Goal: Task Accomplishment & Management: Use online tool/utility

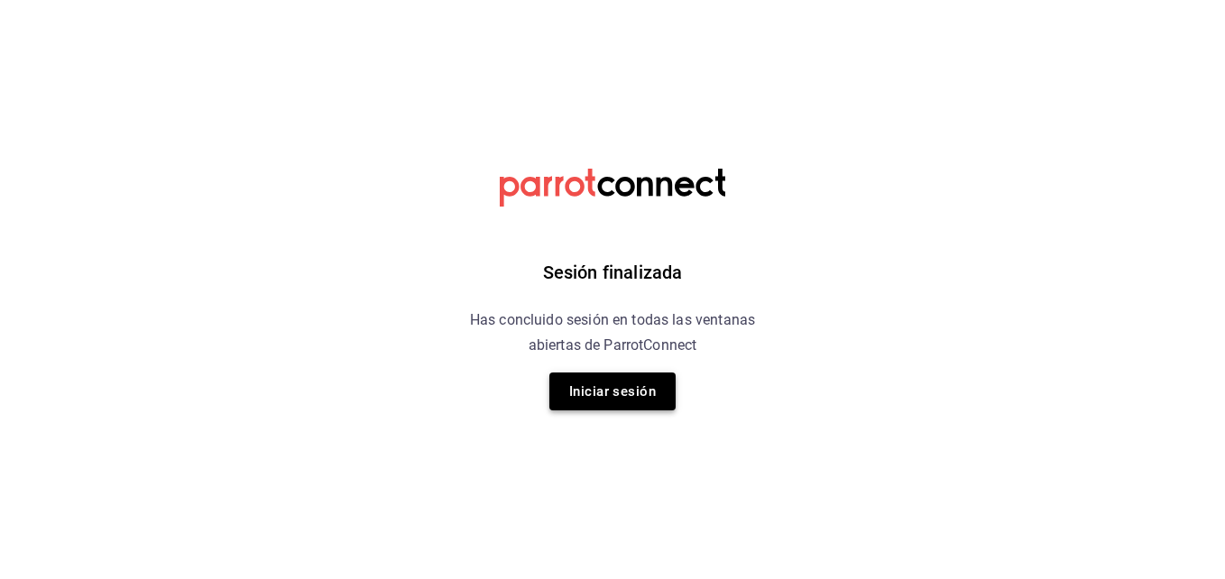
click at [619, 380] on button "Iniciar sesión" at bounding box center [612, 391] width 126 height 38
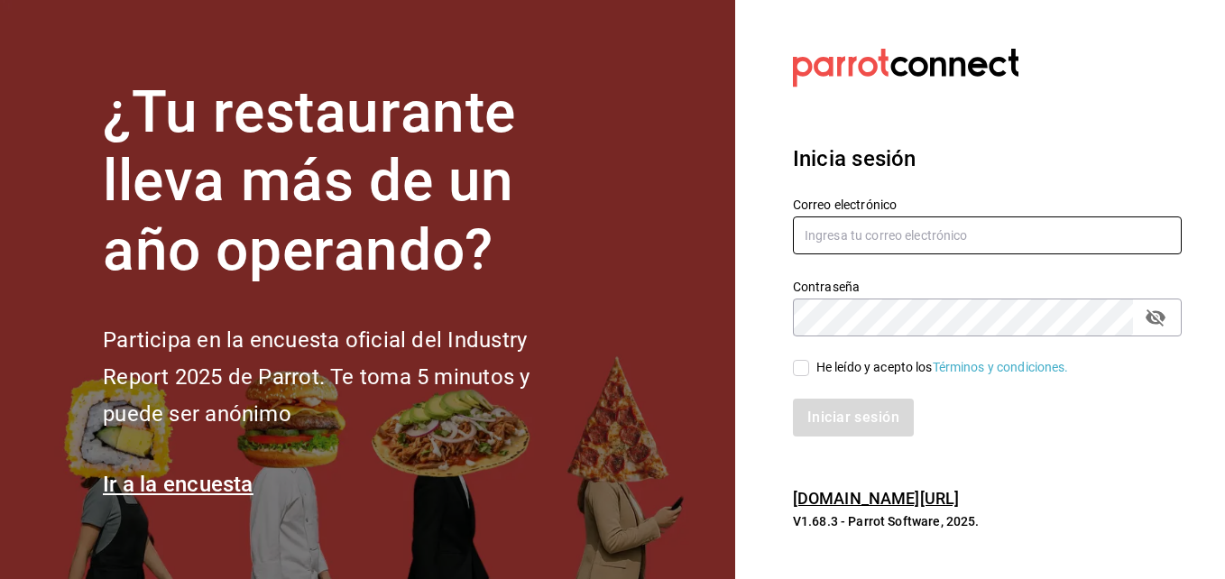
type input "Inventario@hornely.com"
click at [867, 241] on input "Inventario@hornely.com" at bounding box center [987, 235] width 389 height 38
click at [1062, 87] on div at bounding box center [987, 68] width 389 height 50
click at [793, 366] on input "He leído y acepto los Términos y condiciones." at bounding box center [801, 368] width 16 height 16
checkbox input "true"
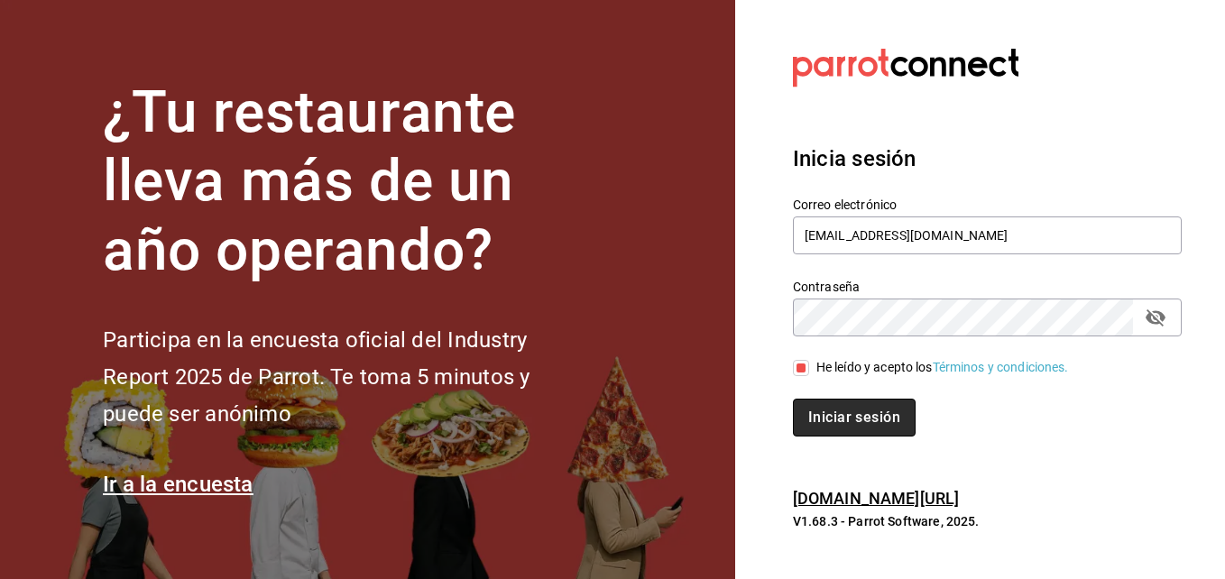
click at [837, 415] on button "Iniciar sesión" at bounding box center [854, 418] width 123 height 38
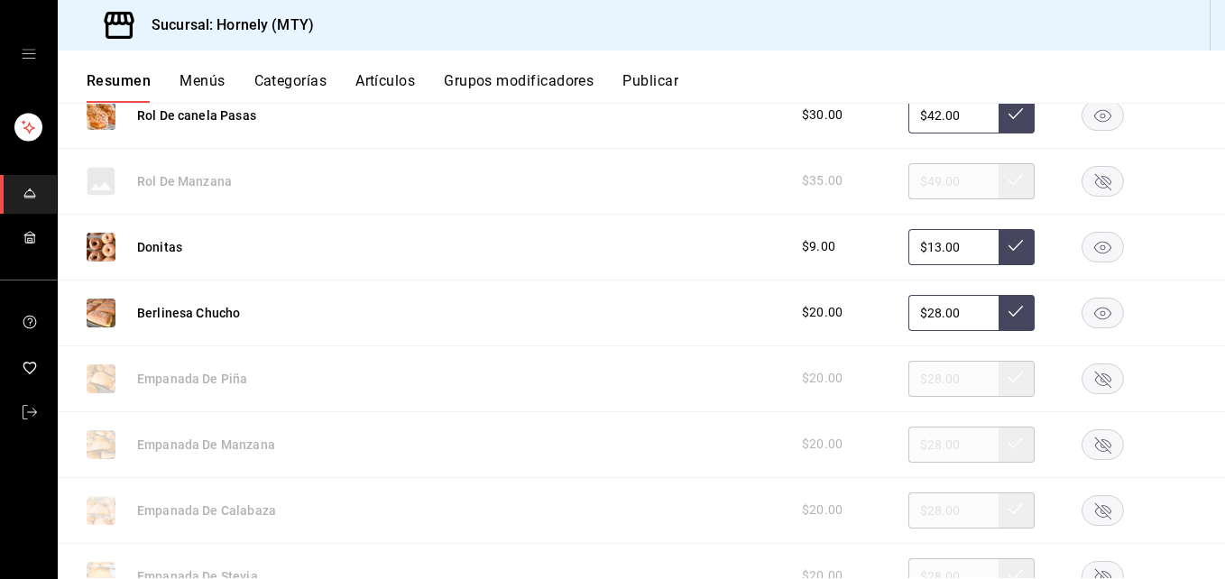
scroll to position [541, 0]
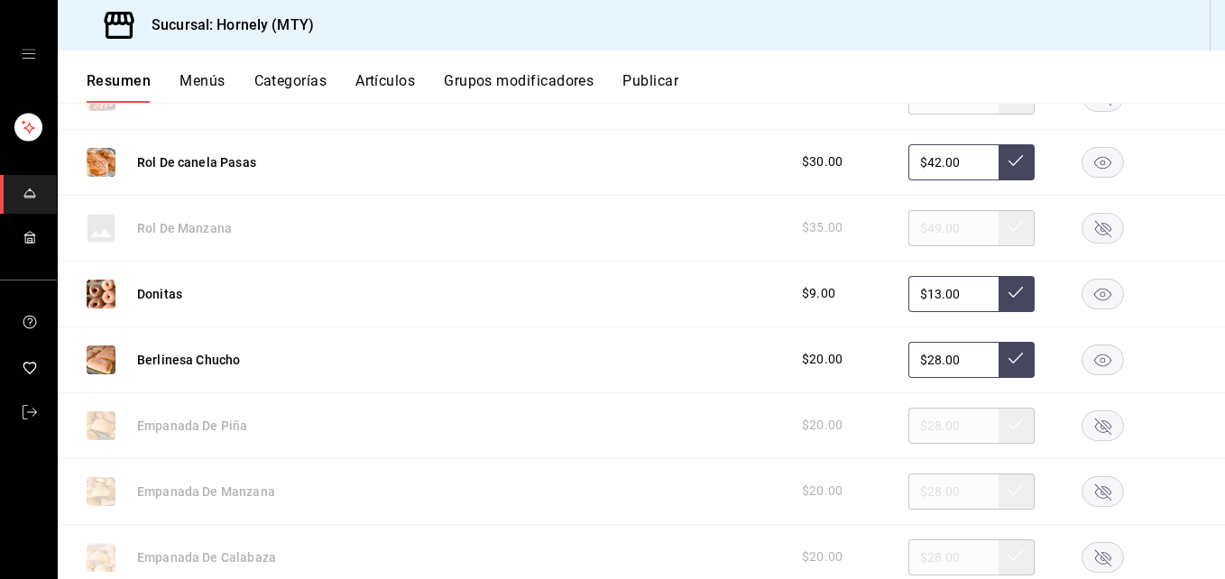
click at [1088, 293] on rect "button" at bounding box center [1102, 294] width 41 height 30
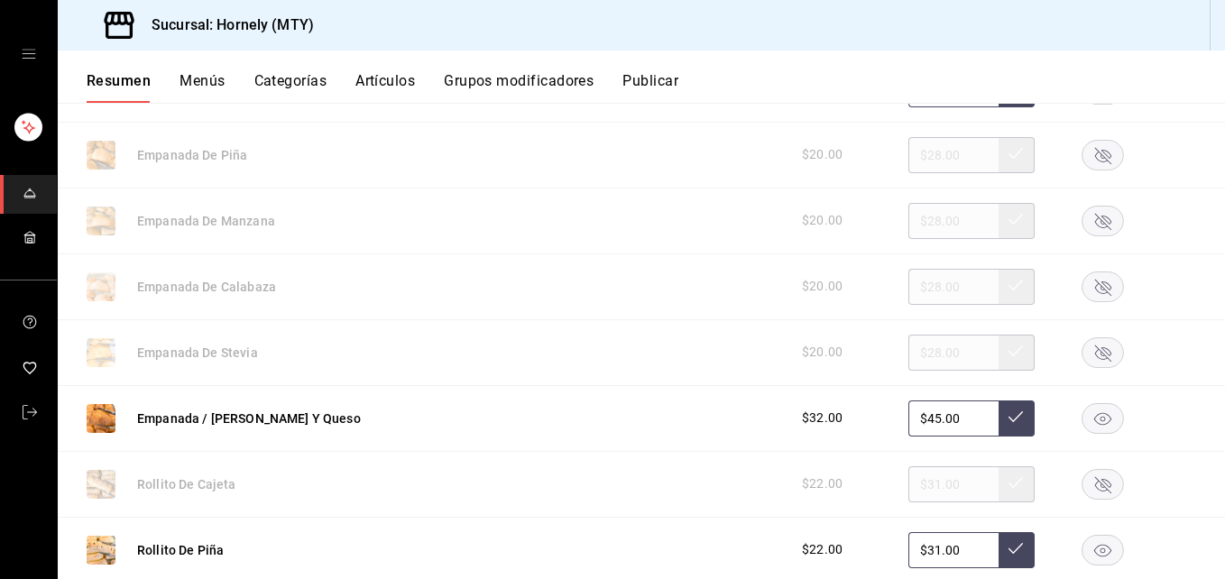
scroll to position [1082, 0]
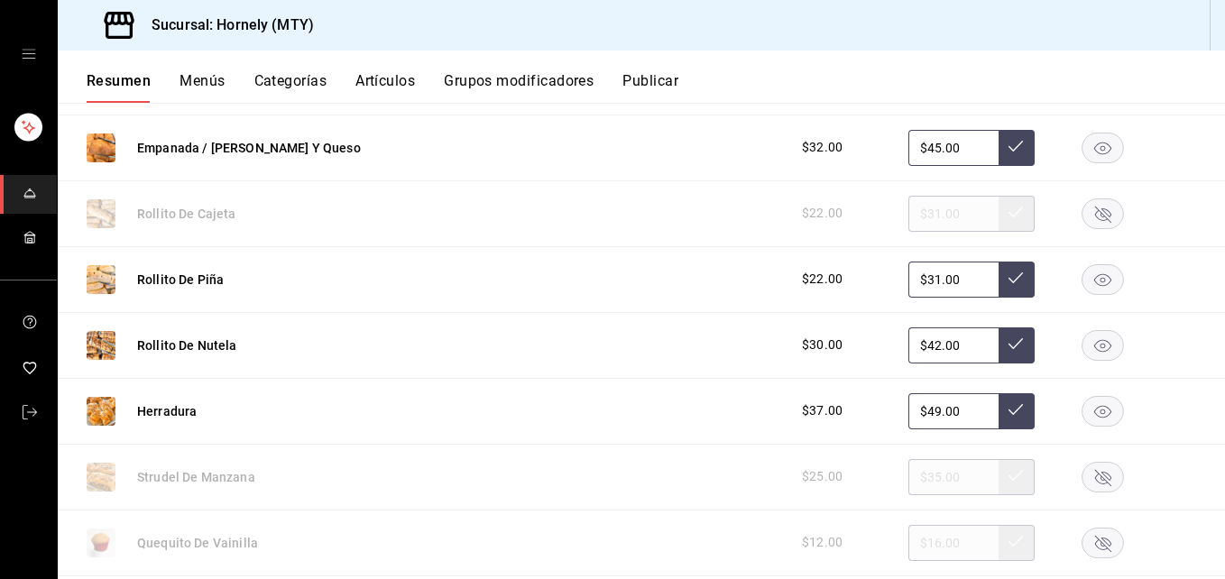
click at [1107, 352] on rect "button" at bounding box center [1102, 345] width 41 height 30
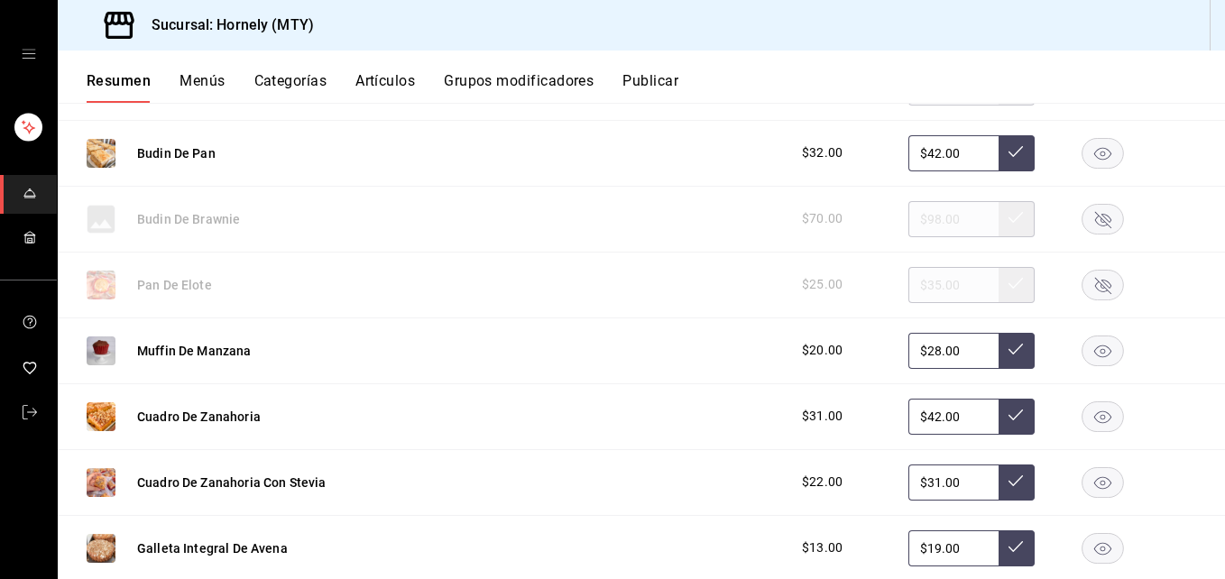
scroll to position [1894, 0]
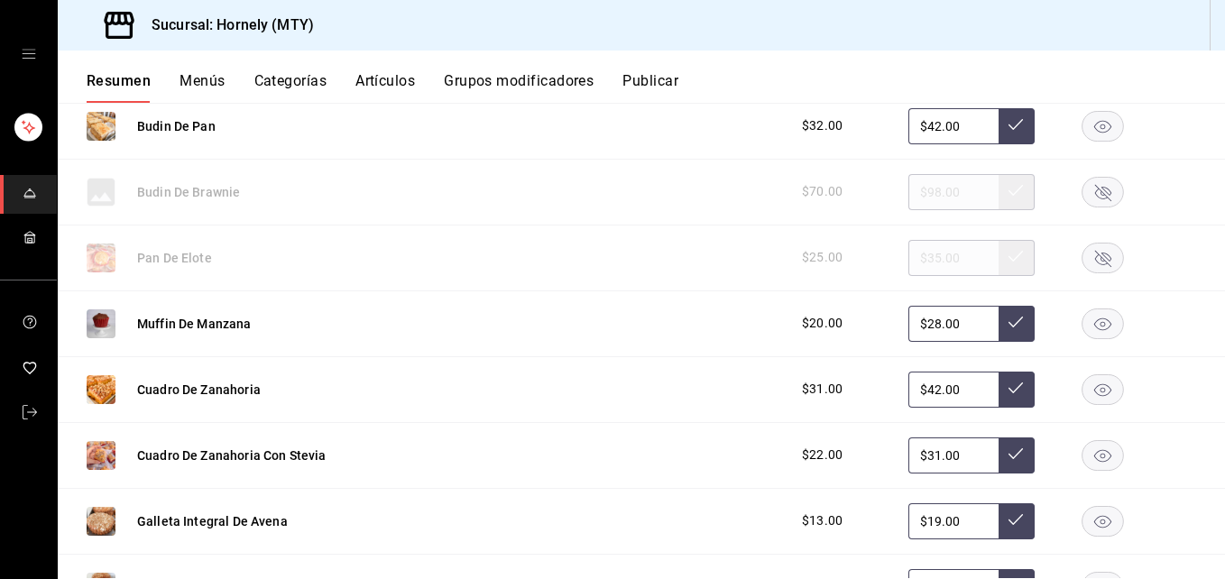
click at [1094, 390] on icon "button" at bounding box center [1102, 389] width 17 height 13
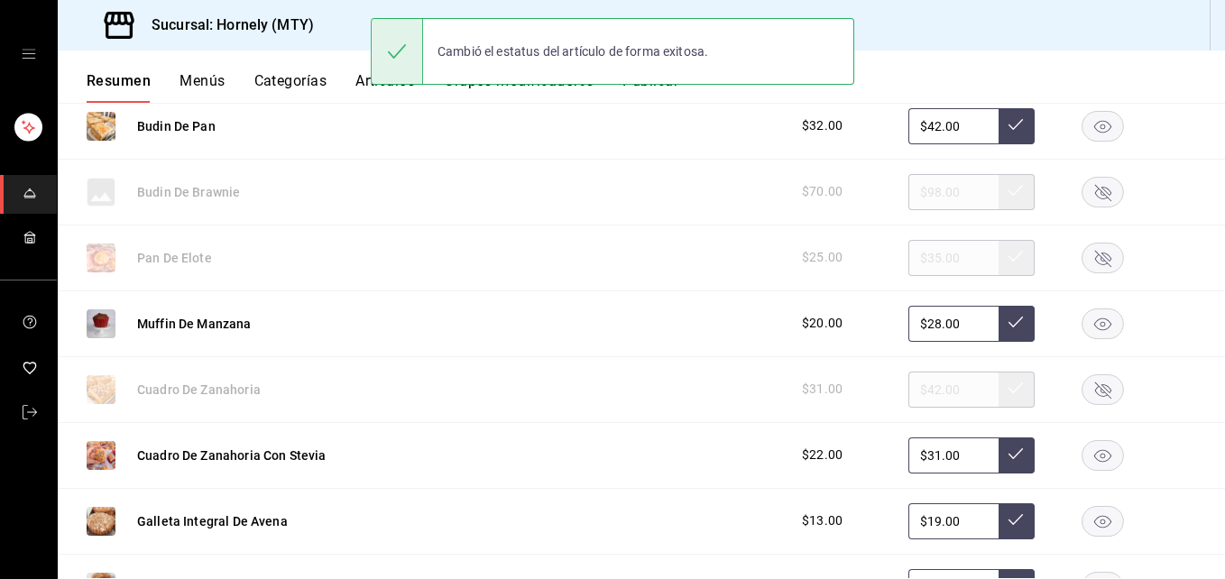
click at [1088, 461] on rect "button" at bounding box center [1102, 455] width 41 height 30
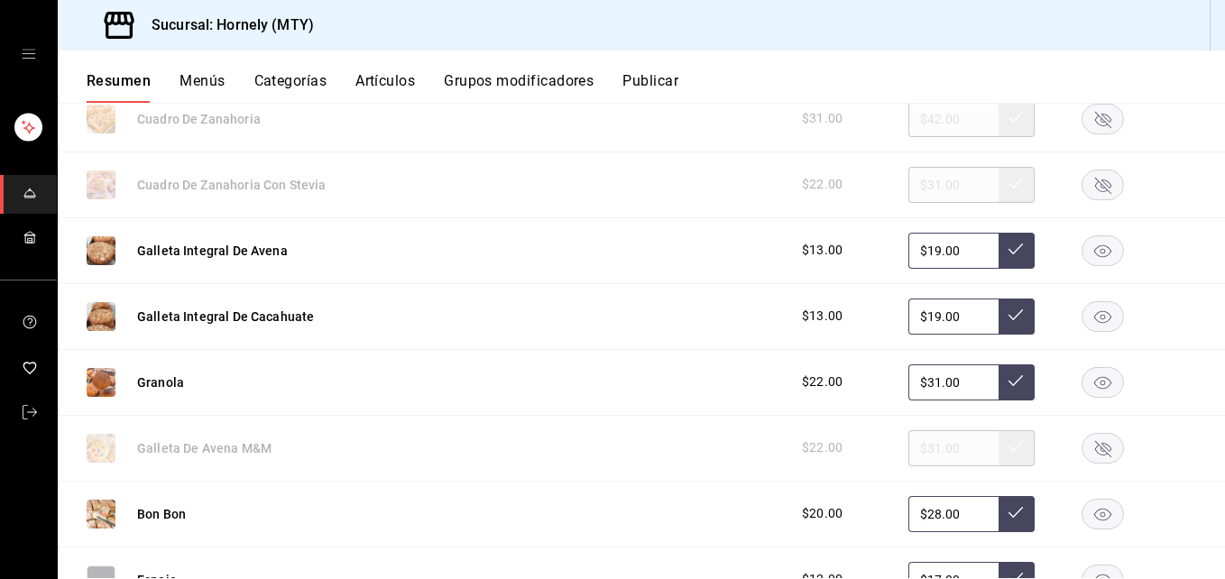
scroll to position [2435, 0]
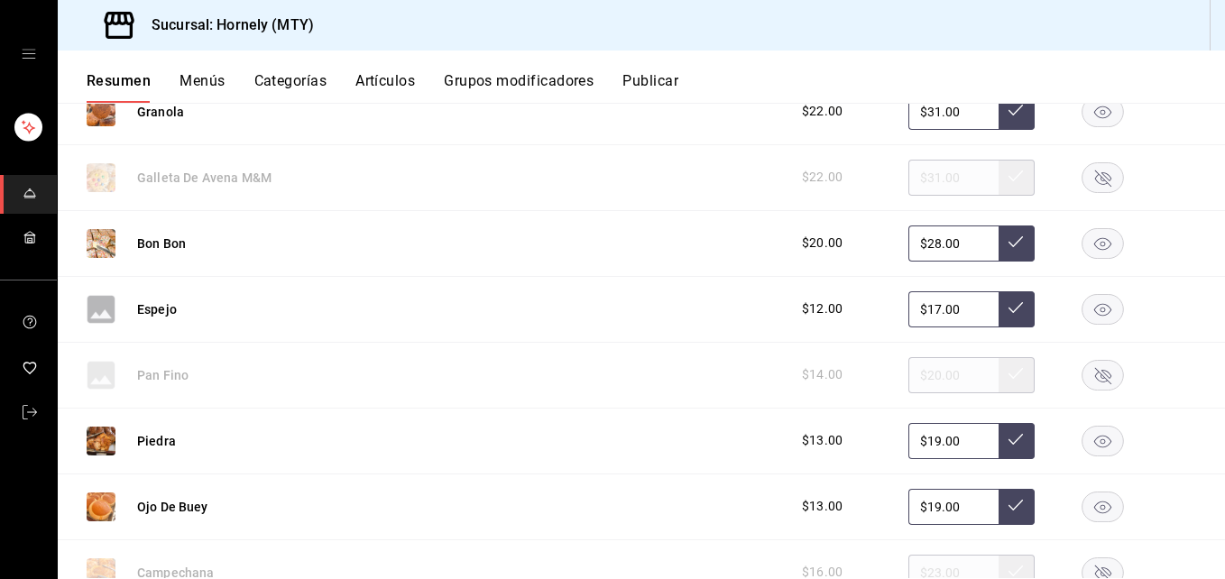
click at [1082, 514] on rect "button" at bounding box center [1102, 506] width 41 height 30
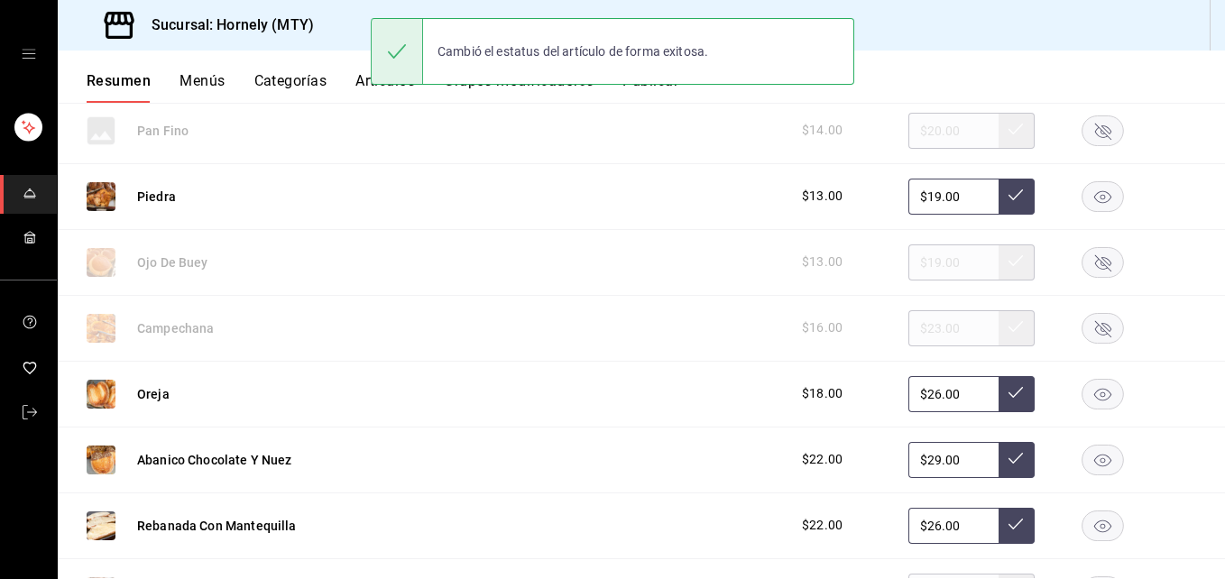
scroll to position [2705, 0]
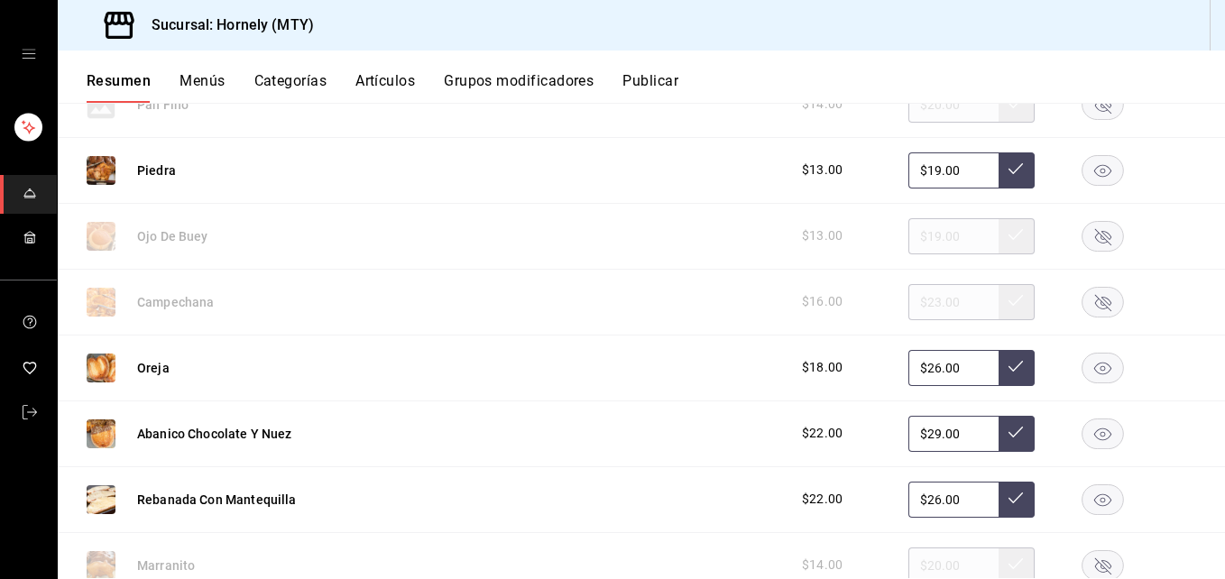
click at [1097, 429] on rect "button" at bounding box center [1102, 433] width 41 height 30
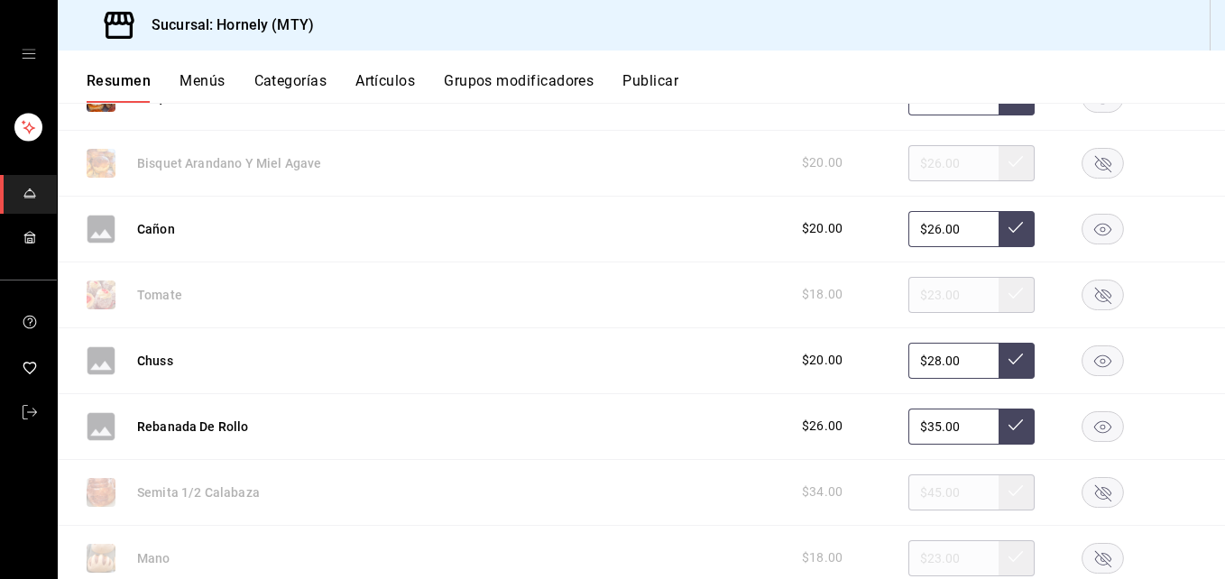
scroll to position [3517, 0]
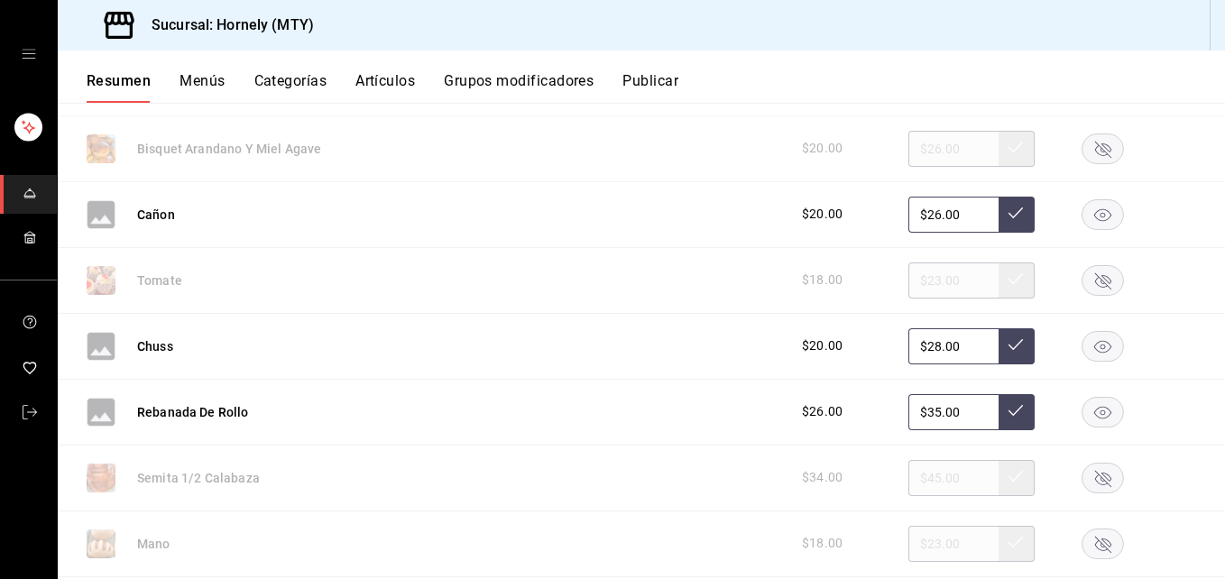
click at [1089, 339] on rect "button" at bounding box center [1102, 346] width 41 height 30
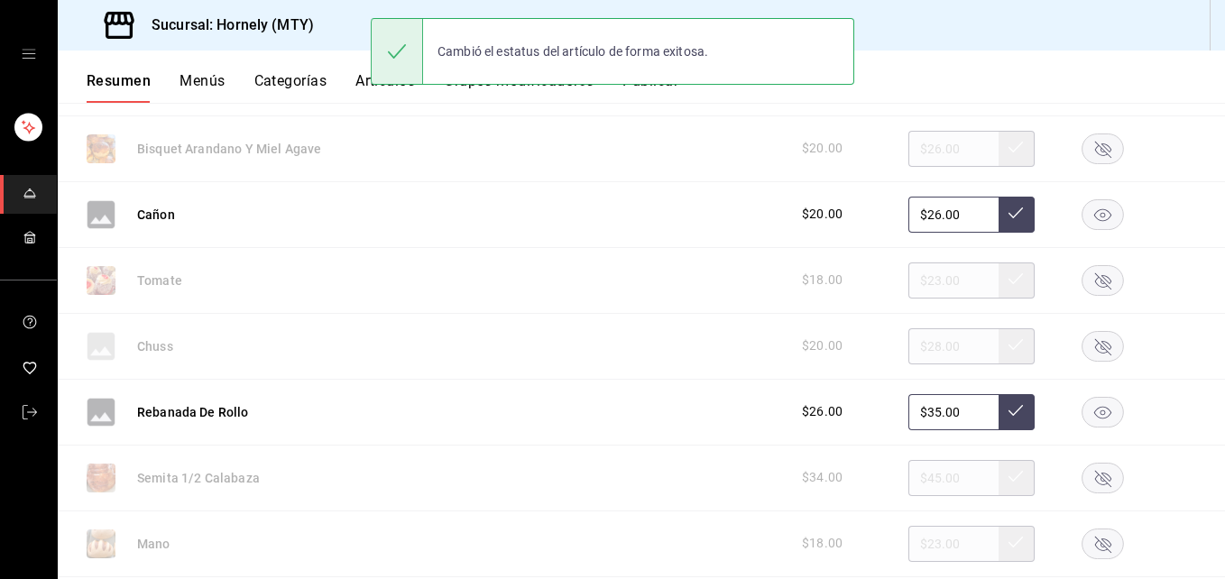
click at [1087, 410] on rect "button" at bounding box center [1102, 412] width 41 height 30
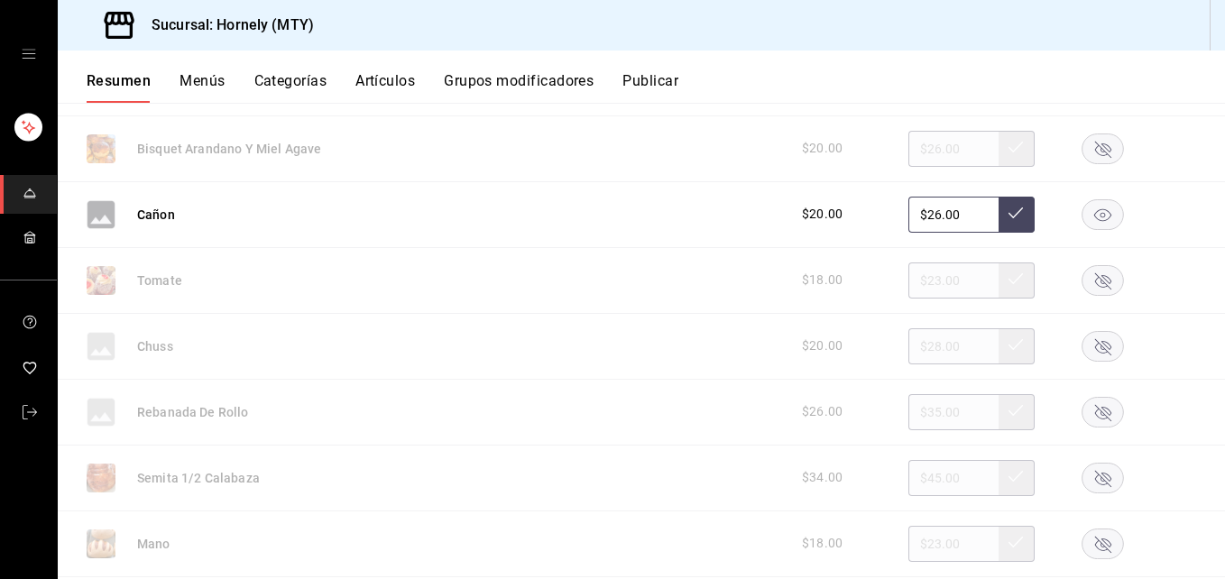
click at [1097, 475] on rect "button" at bounding box center [1102, 478] width 41 height 30
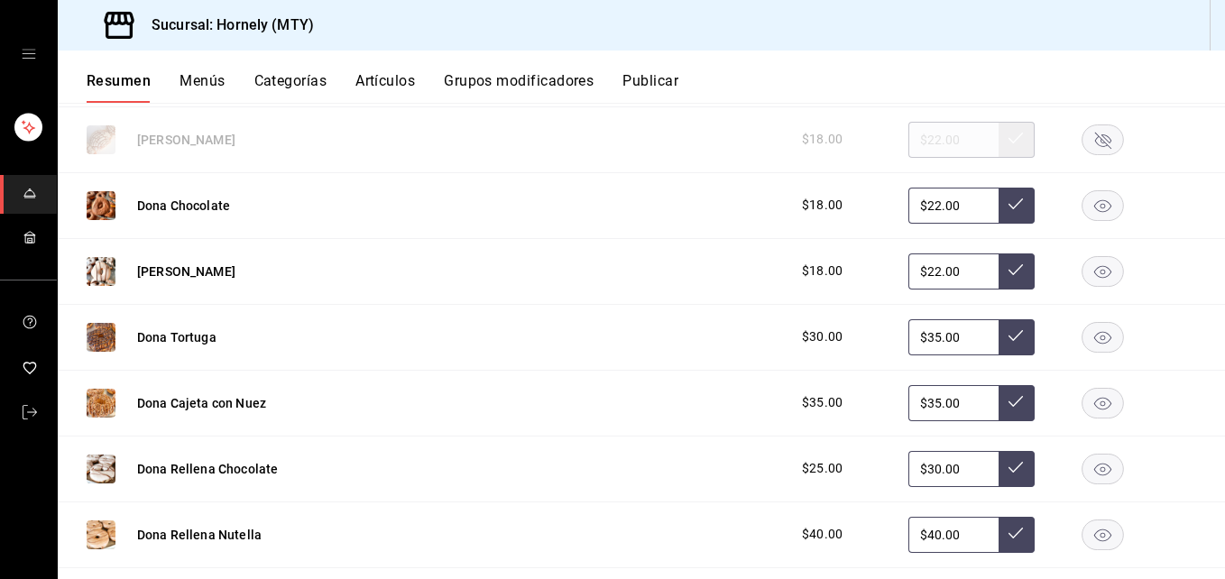
scroll to position [4058, 0]
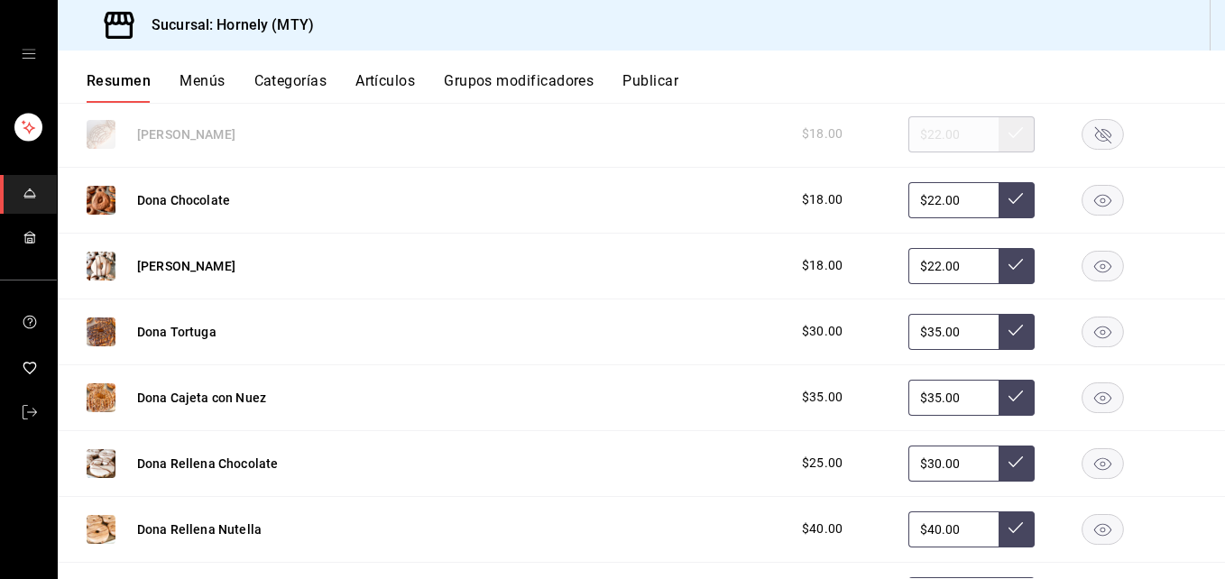
click at [1082, 390] on rect "button" at bounding box center [1102, 397] width 41 height 30
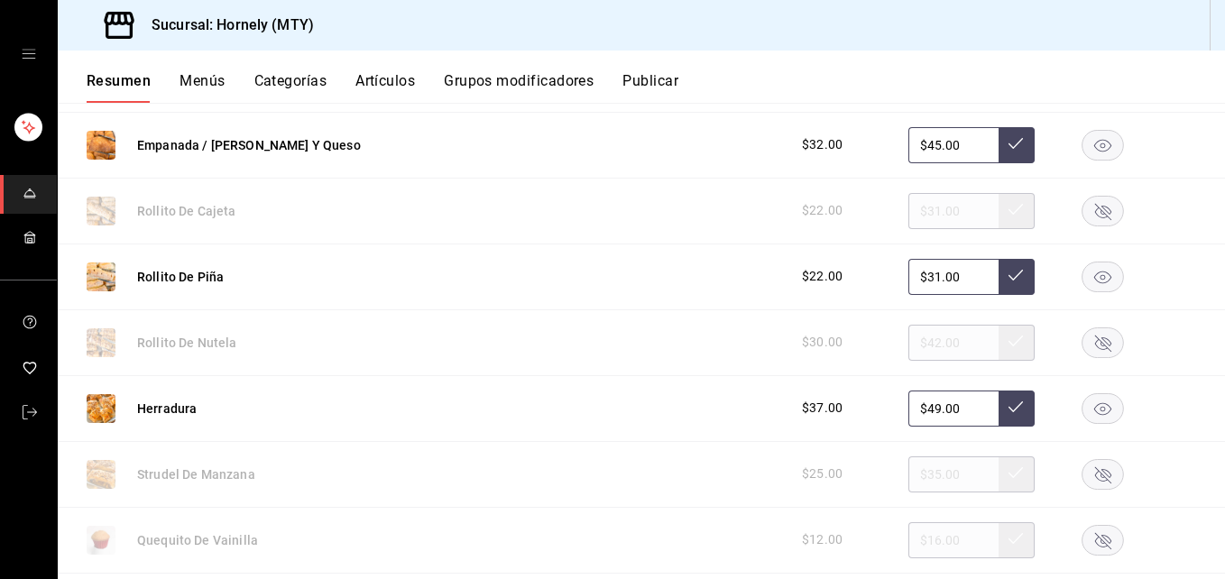
scroll to position [1082, 0]
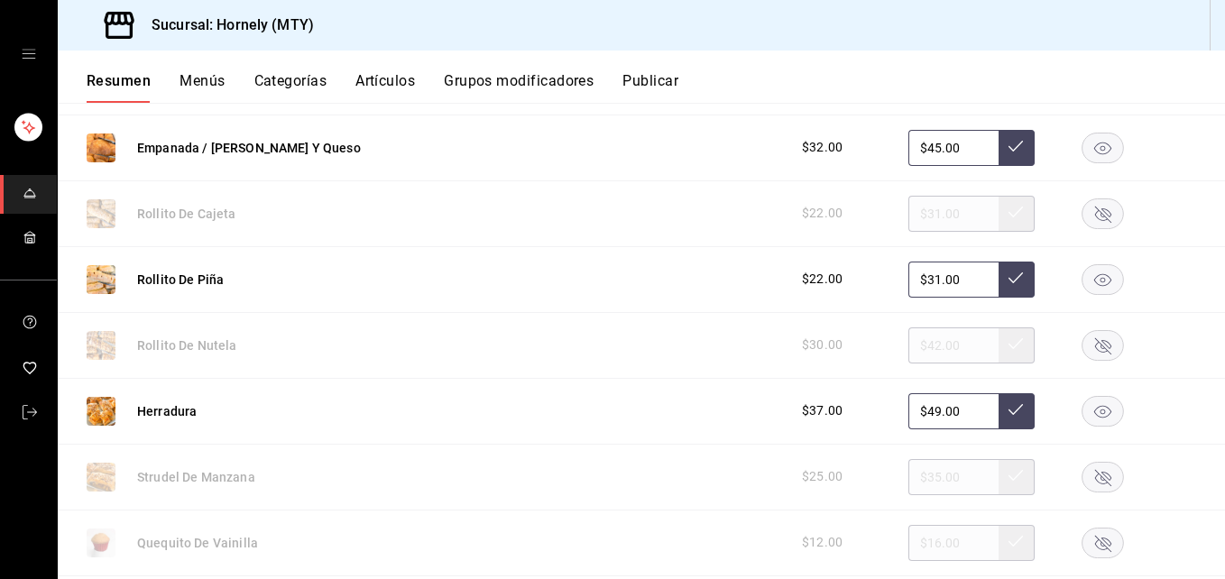
click at [1082, 222] on rect "button" at bounding box center [1102, 213] width 41 height 30
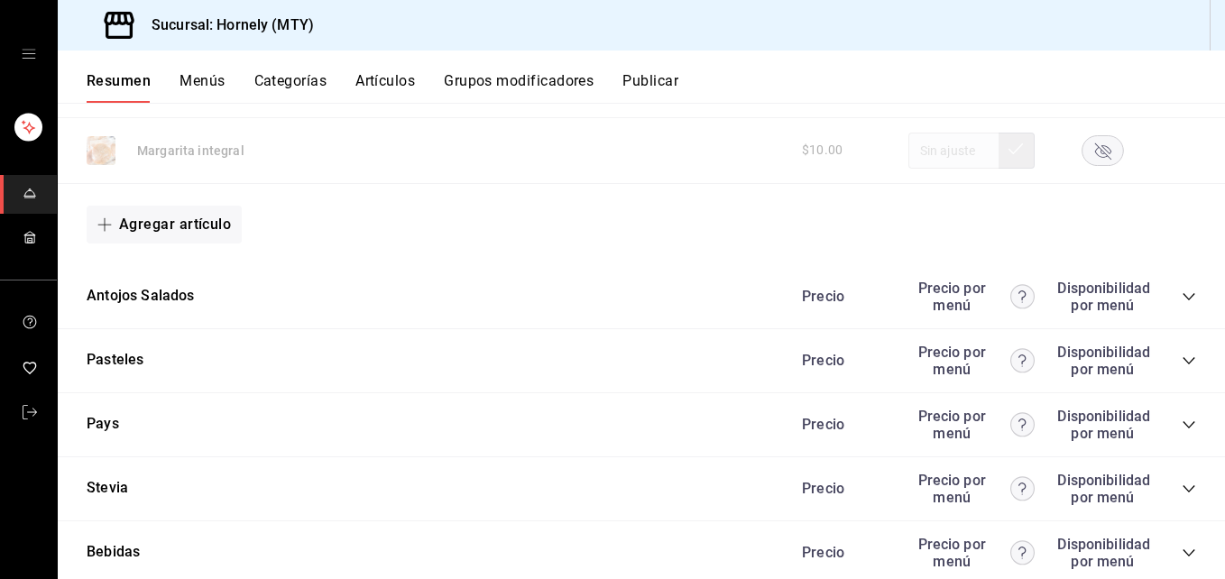
scroll to position [5681, 0]
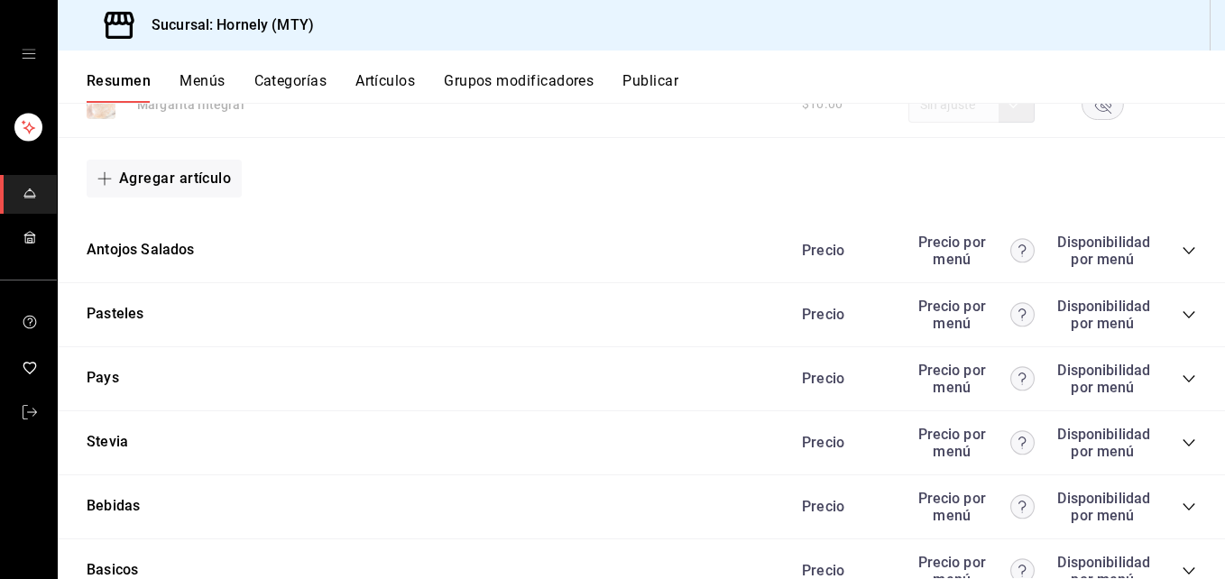
click at [1182, 252] on icon "collapse-category-row" at bounding box center [1188, 250] width 12 height 7
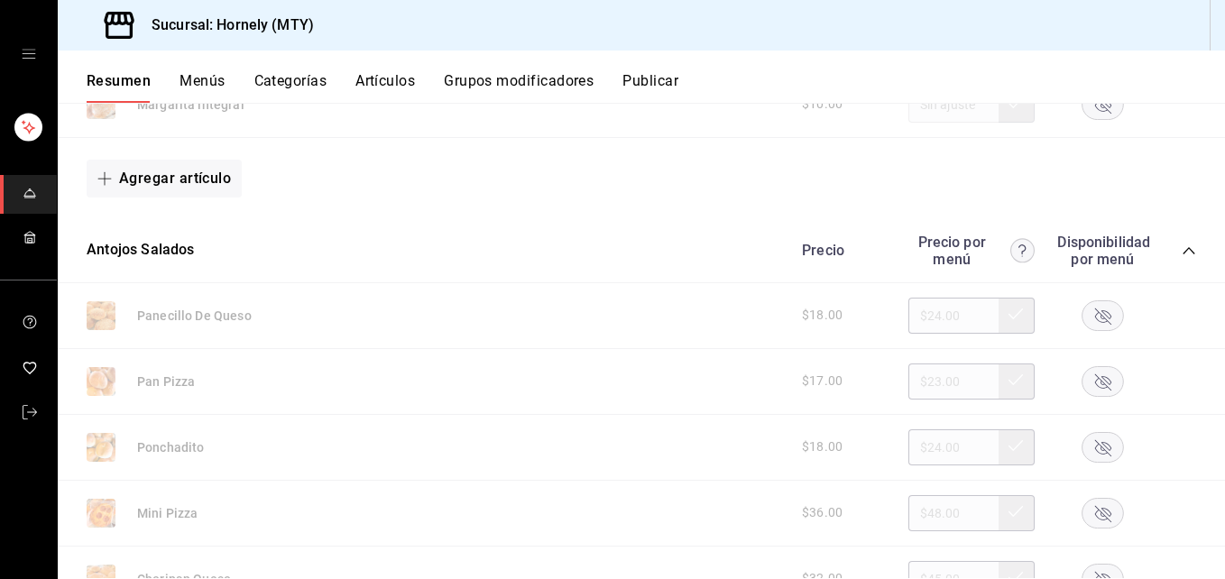
click at [1095, 310] on rect "button" at bounding box center [1102, 315] width 41 height 30
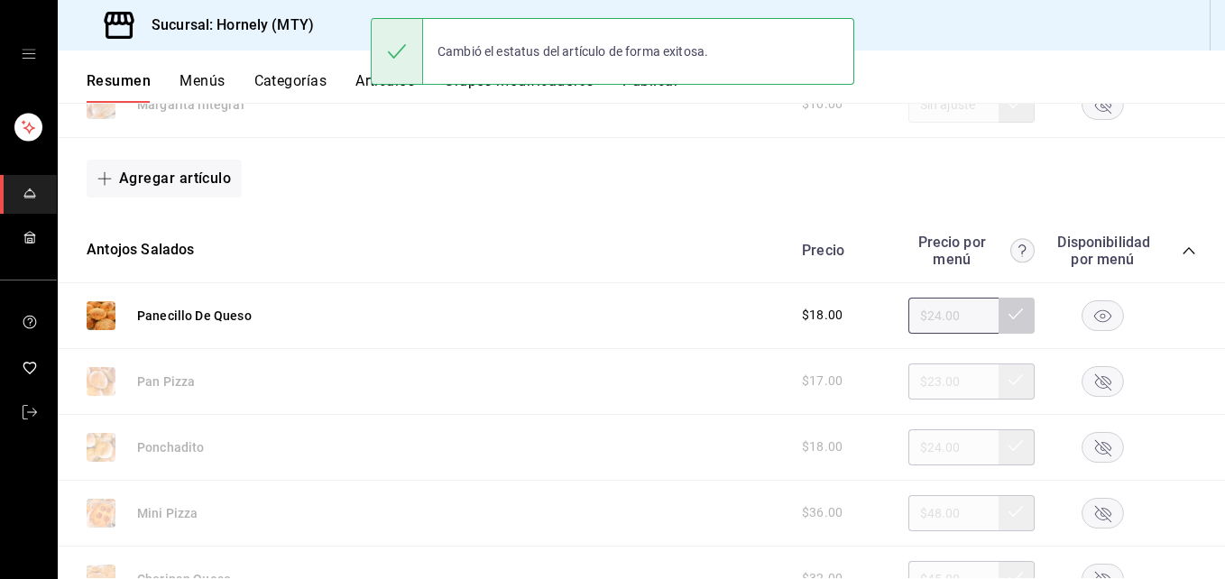
click at [1094, 374] on rect "button" at bounding box center [1102, 381] width 41 height 30
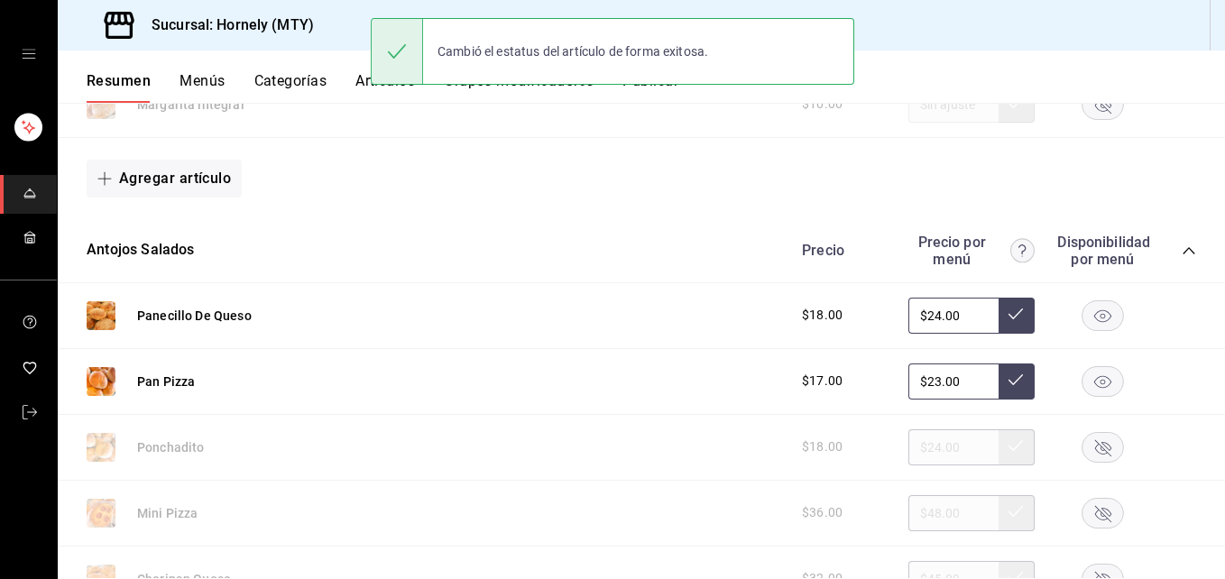
click at [1089, 445] on rect "button" at bounding box center [1102, 447] width 41 height 30
click at [1090, 509] on rect "button" at bounding box center [1102, 513] width 41 height 30
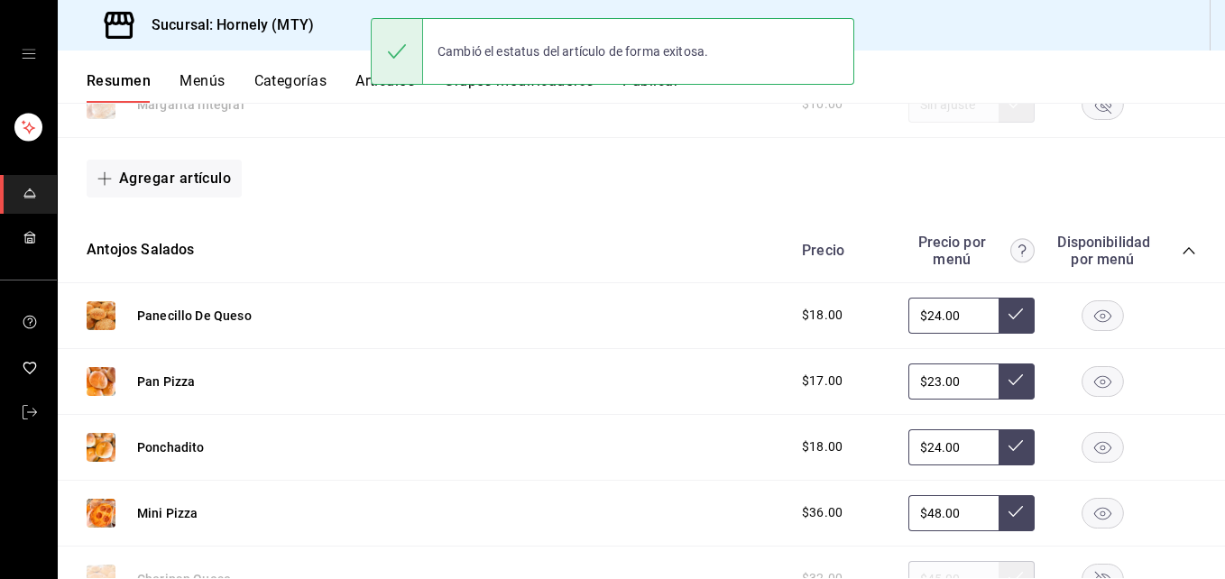
scroll to position [5951, 0]
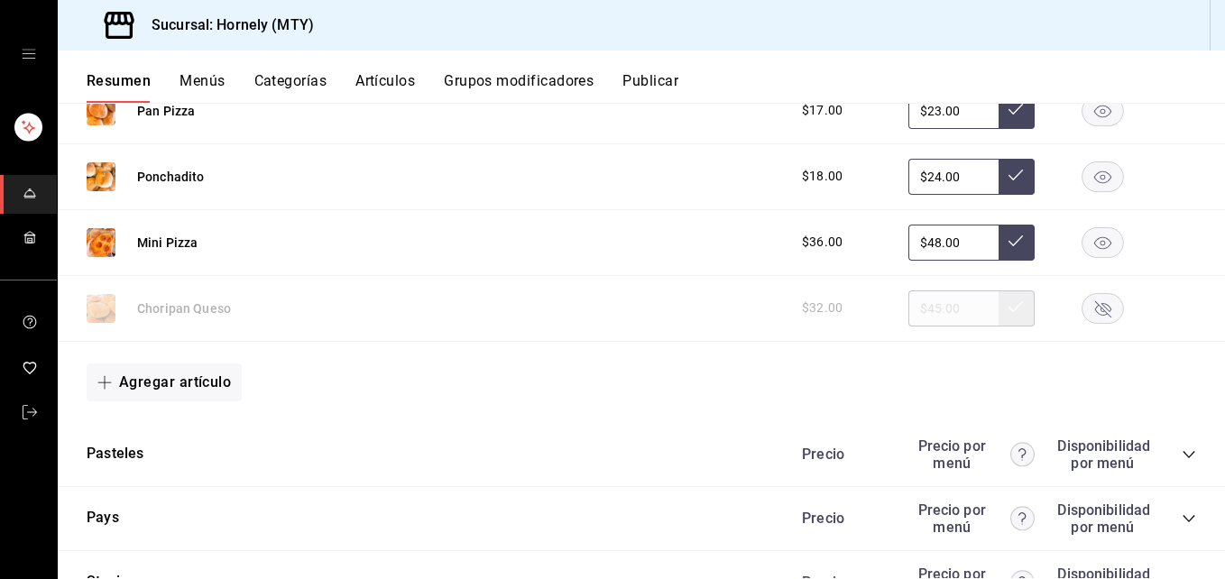
click at [1093, 303] on rect "button" at bounding box center [1102, 308] width 41 height 30
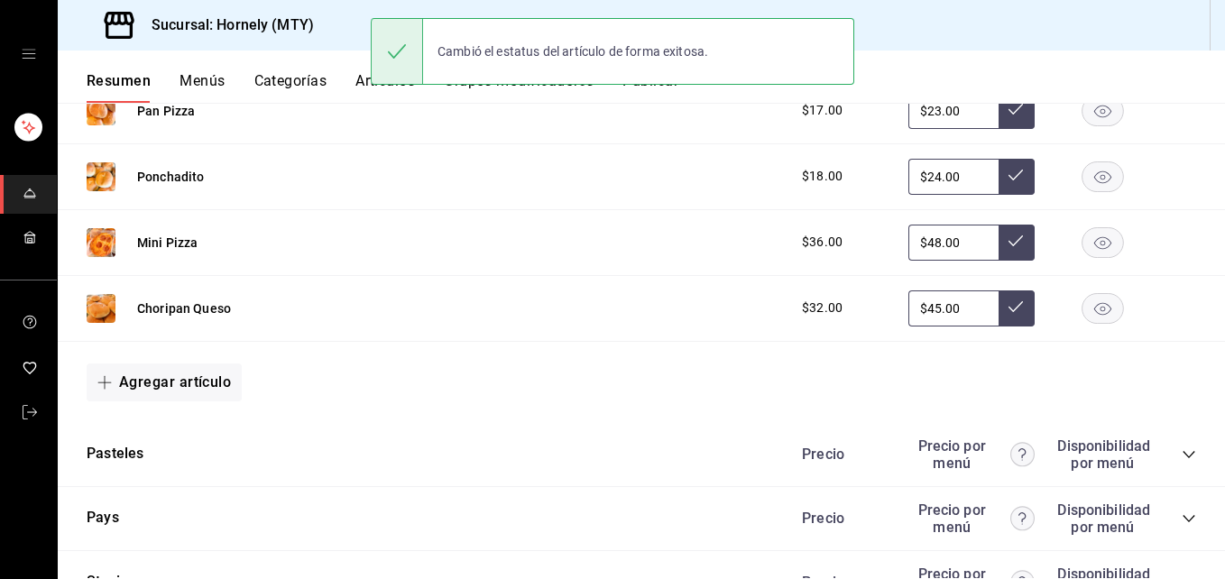
click at [666, 92] on button "Publicar" at bounding box center [650, 87] width 56 height 31
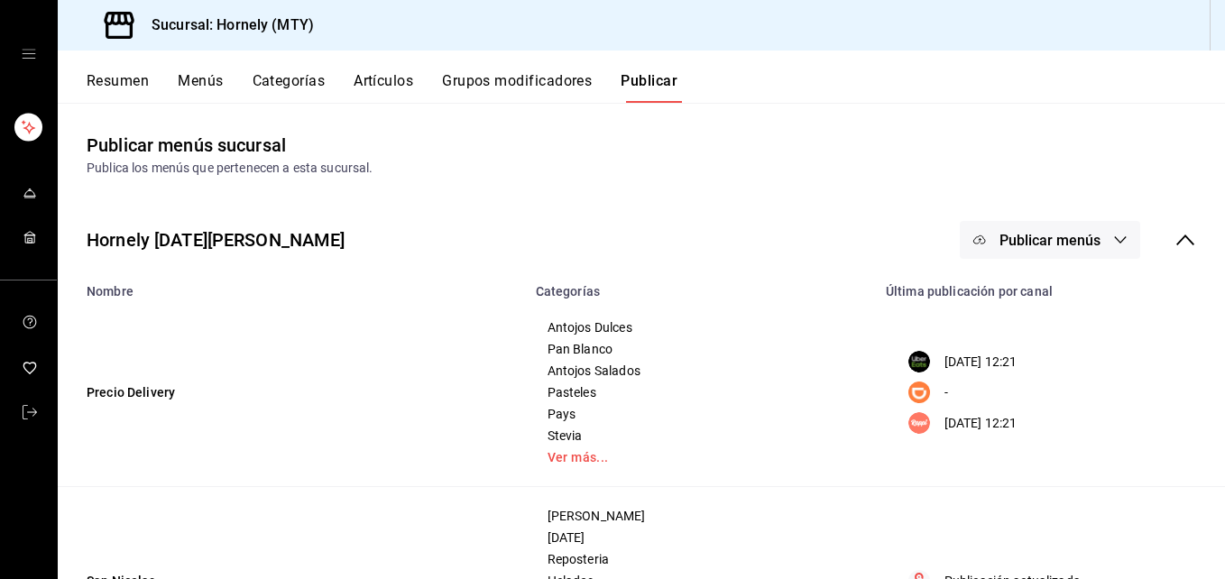
click at [1106, 228] on button "Publicar menús" at bounding box center [1049, 240] width 180 height 38
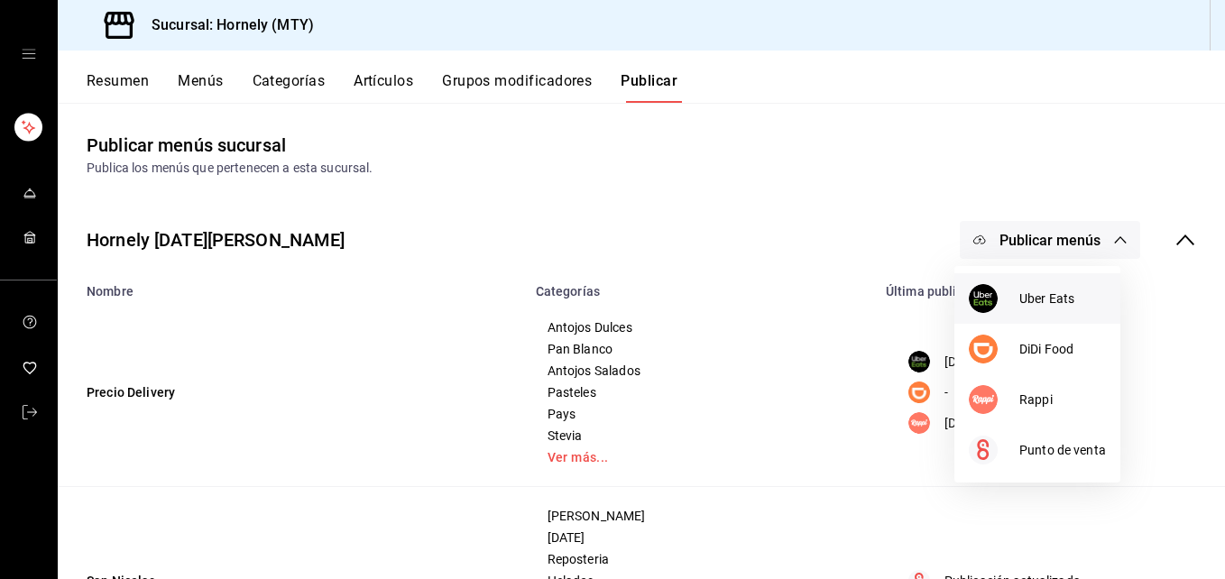
click at [1039, 295] on span "Uber Eats" at bounding box center [1062, 298] width 87 height 19
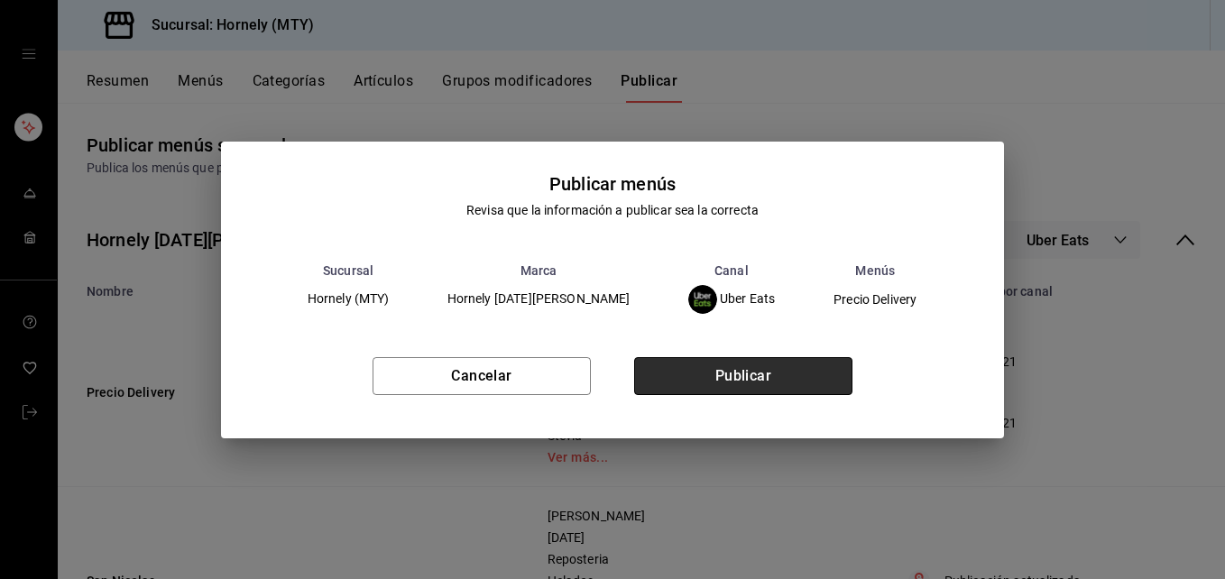
click at [775, 365] on button "Publicar" at bounding box center [743, 376] width 218 height 38
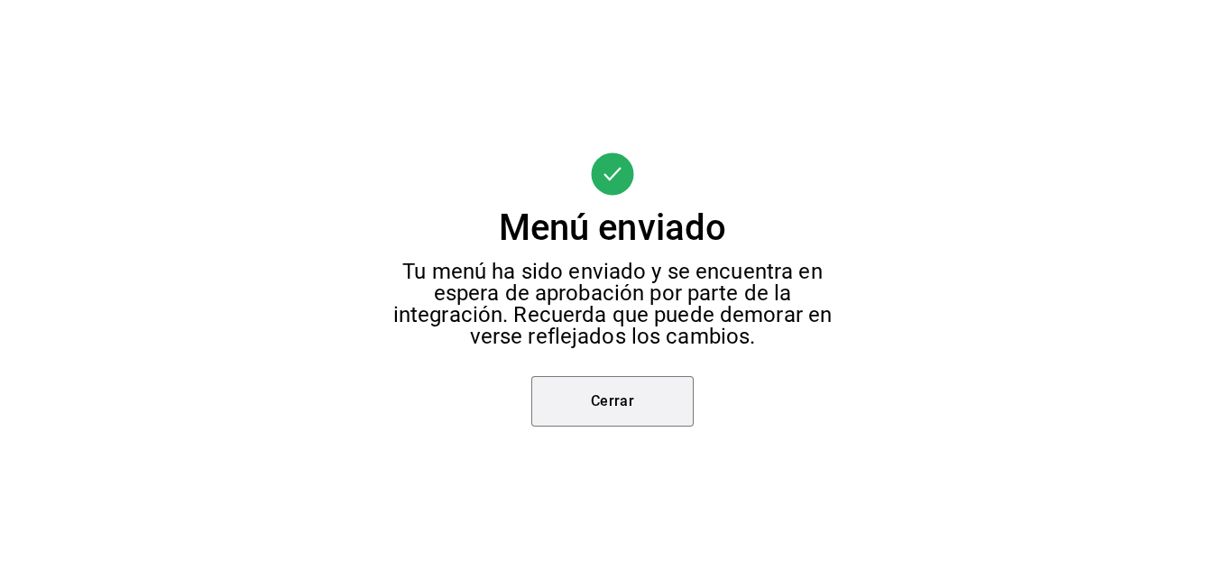
click at [633, 396] on button "Cerrar" at bounding box center [612, 401] width 162 height 50
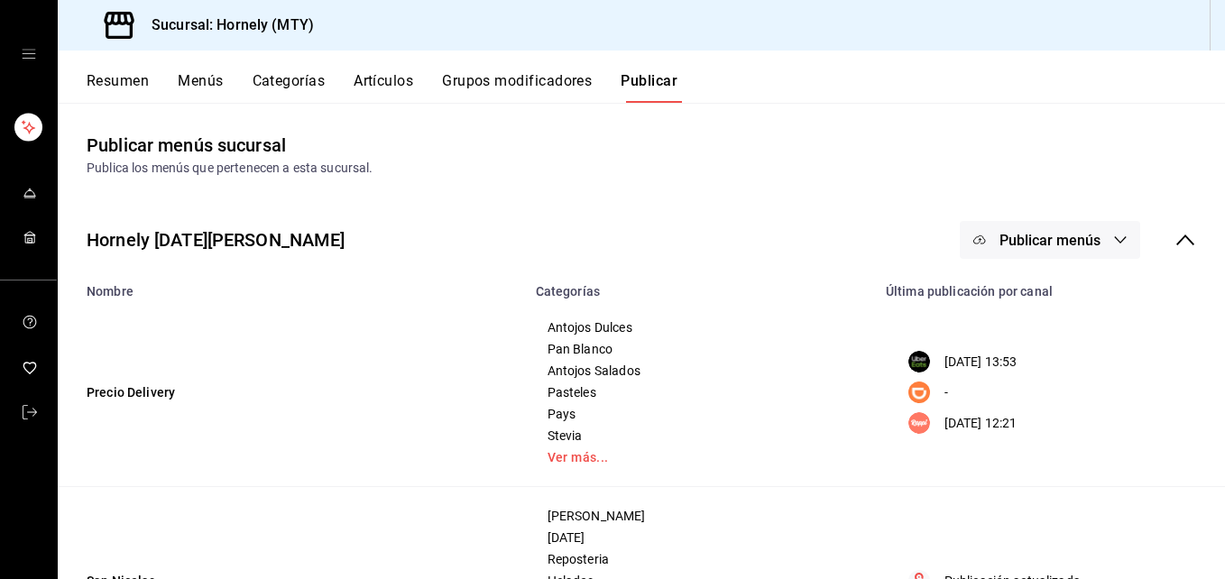
click at [1070, 233] on span "Publicar menús" at bounding box center [1049, 240] width 101 height 17
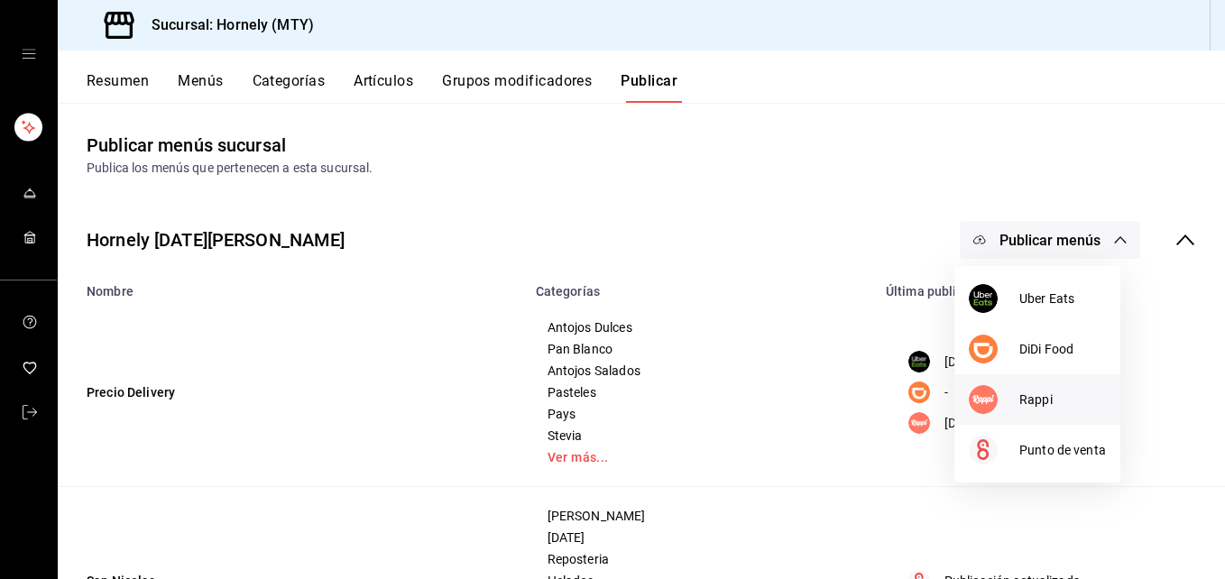
click at [1010, 402] on div at bounding box center [993, 399] width 50 height 29
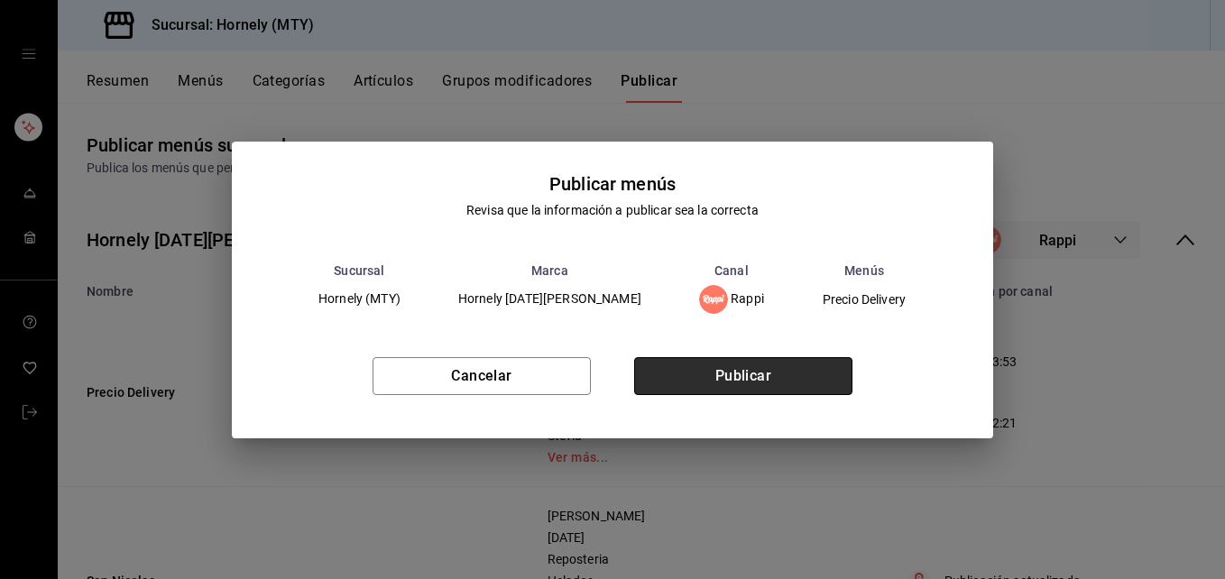
click at [806, 363] on button "Publicar" at bounding box center [743, 376] width 218 height 38
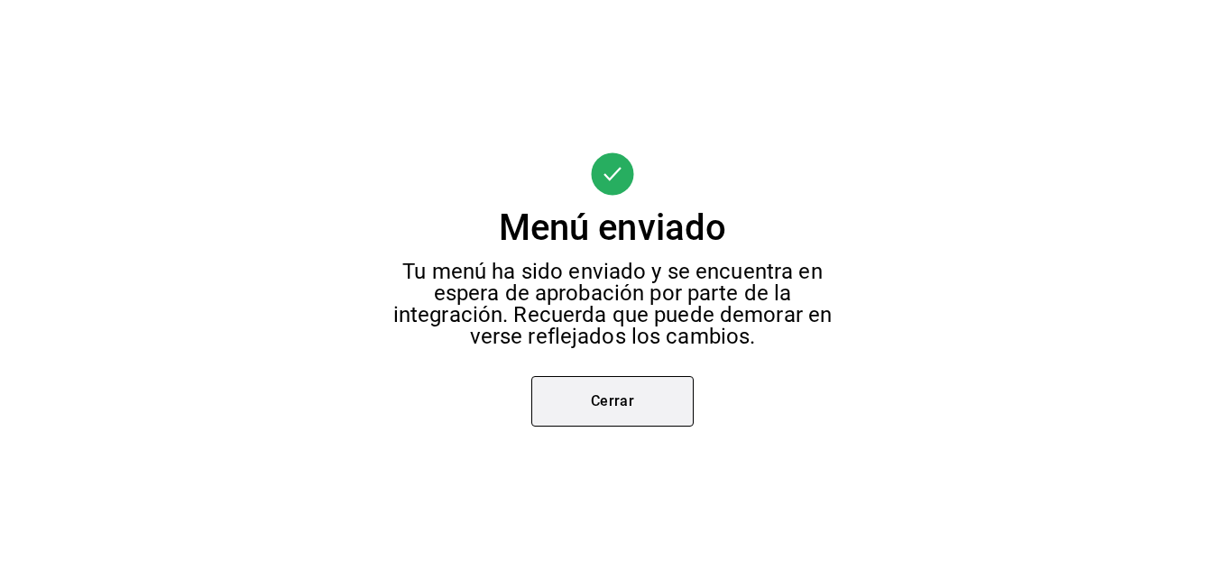
click at [602, 408] on button "Cerrar" at bounding box center [612, 401] width 162 height 50
